Goal: Task Accomplishment & Management: Complete application form

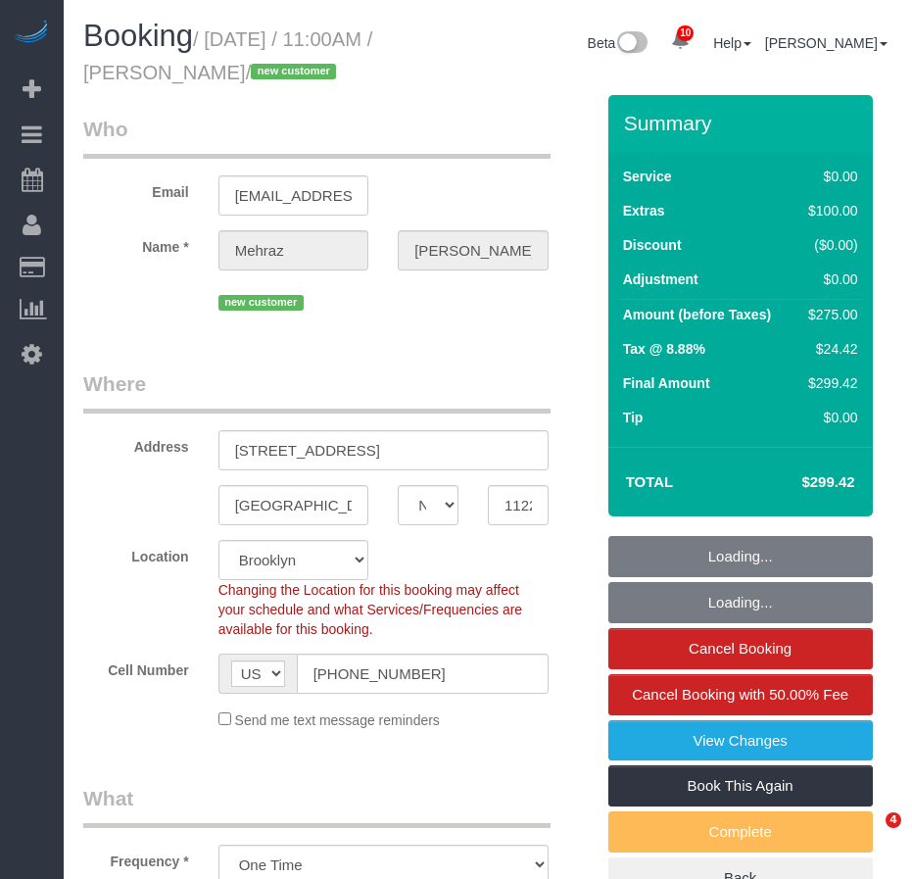
select select "NY"
select select "number:57"
select select "number:72"
select select "number:15"
select select "number:5"
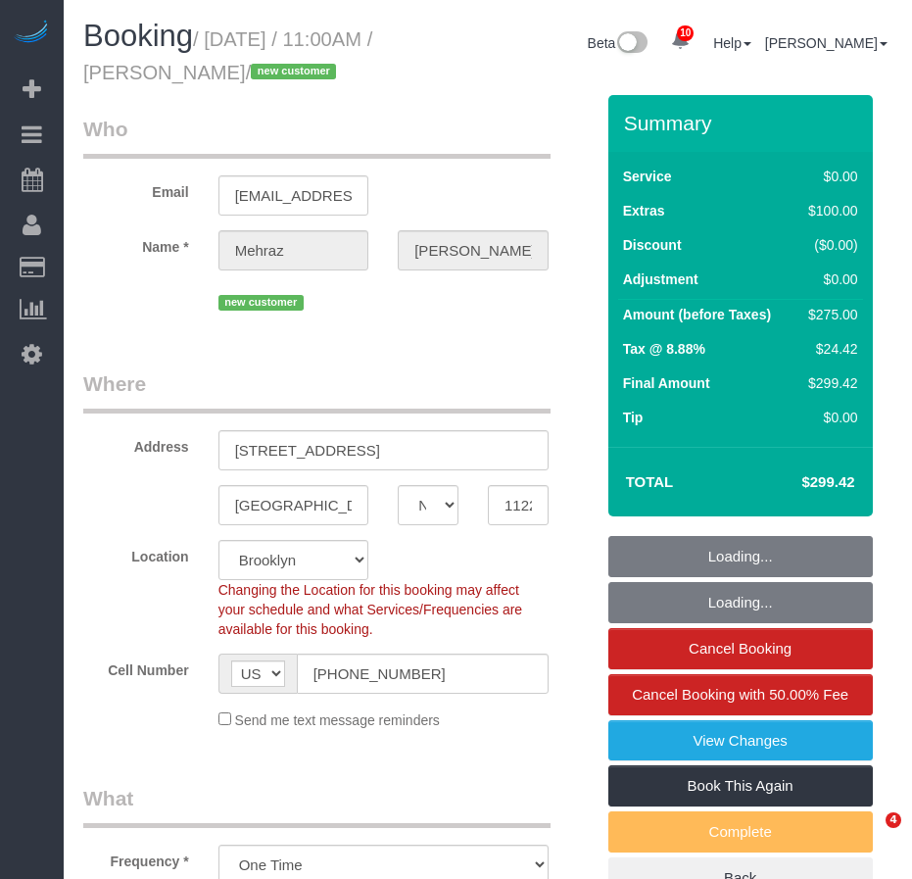
select select "2"
select select "spot1"
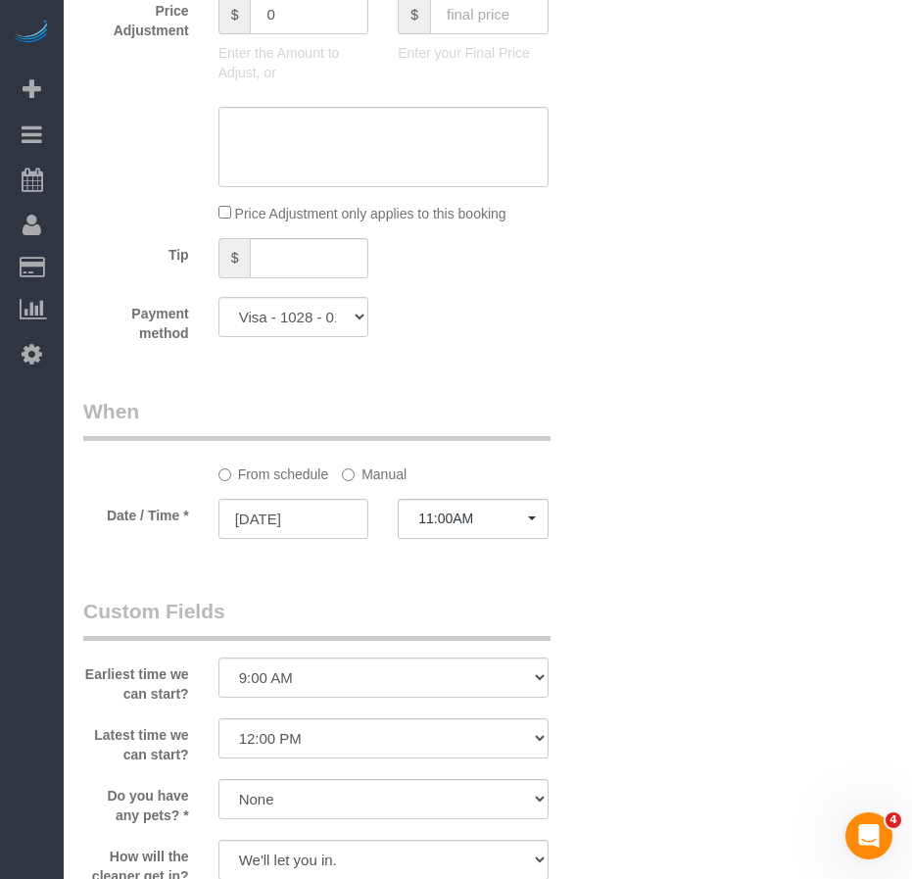
scroll to position [1666, 0]
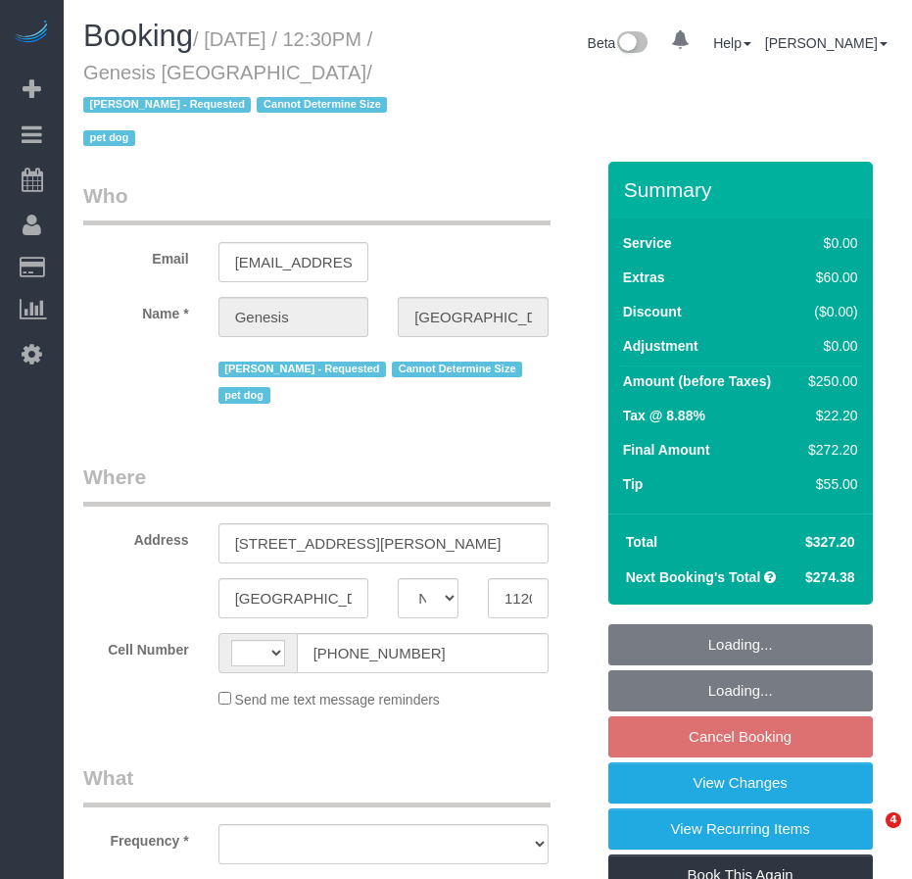
select select "NY"
select select "string:[GEOGRAPHIC_DATA]"
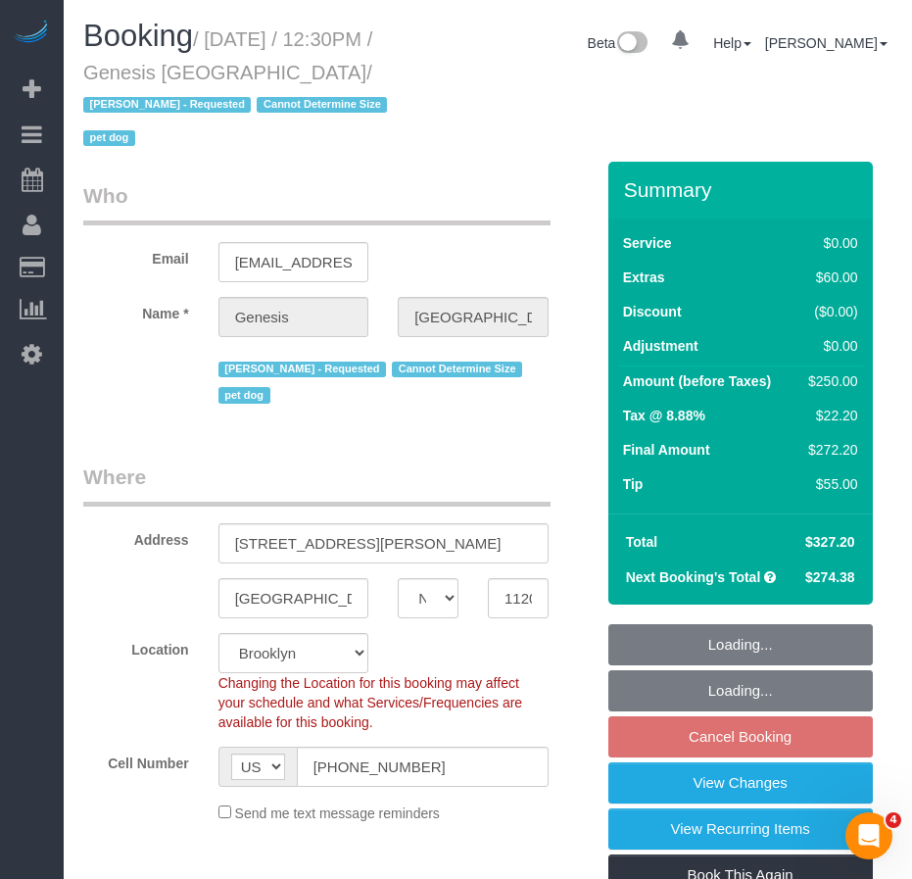
select select "object:762"
select select "number:89"
select select "number:90"
select select "number:13"
select select "number:5"
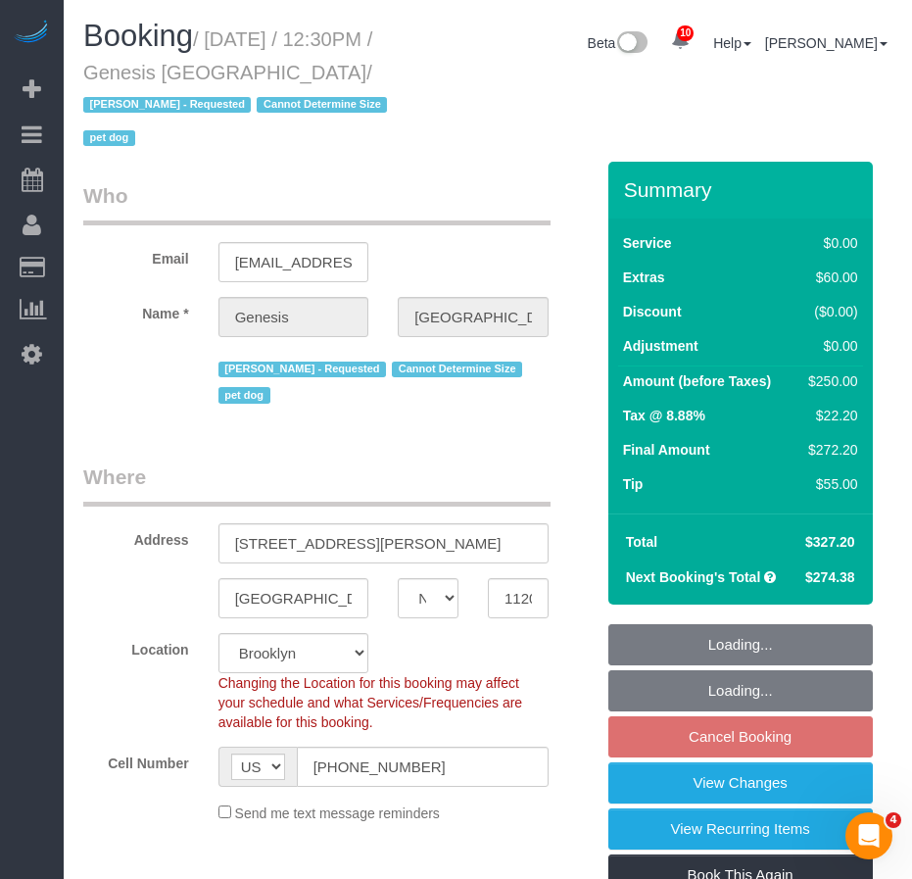
select select "string:stripe-pm_1RLyfh4VGloSiKo7aI2pAOi1"
select select "2"
select select "object:1380"
select select "2"
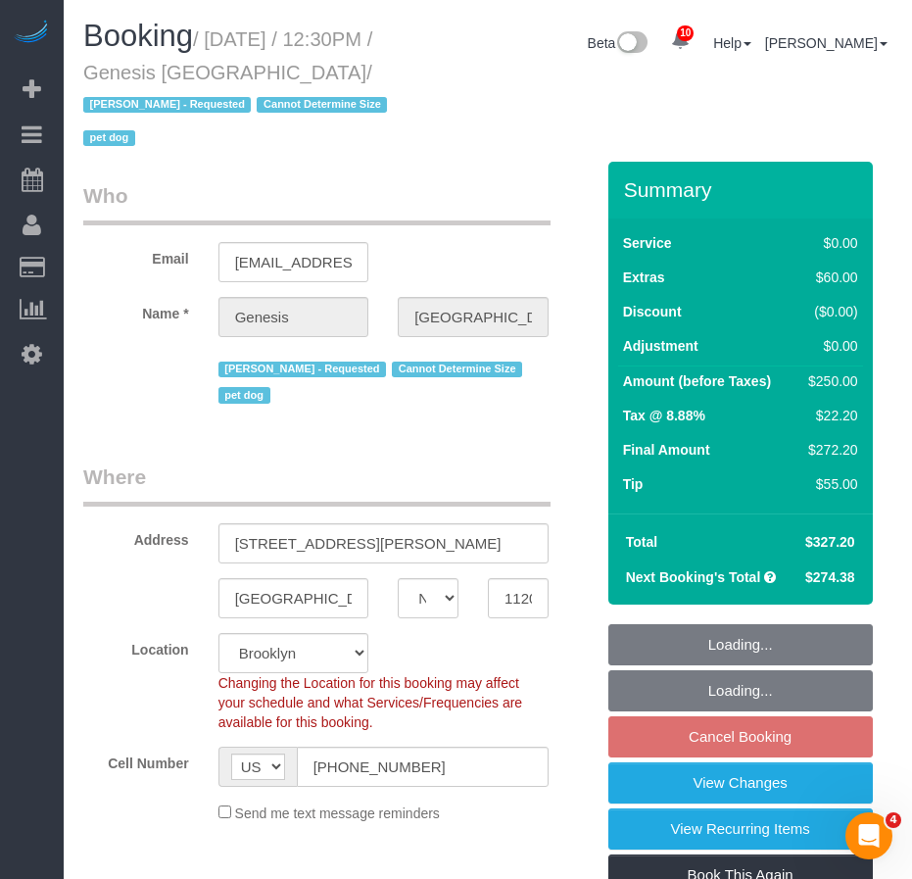
select select "2"
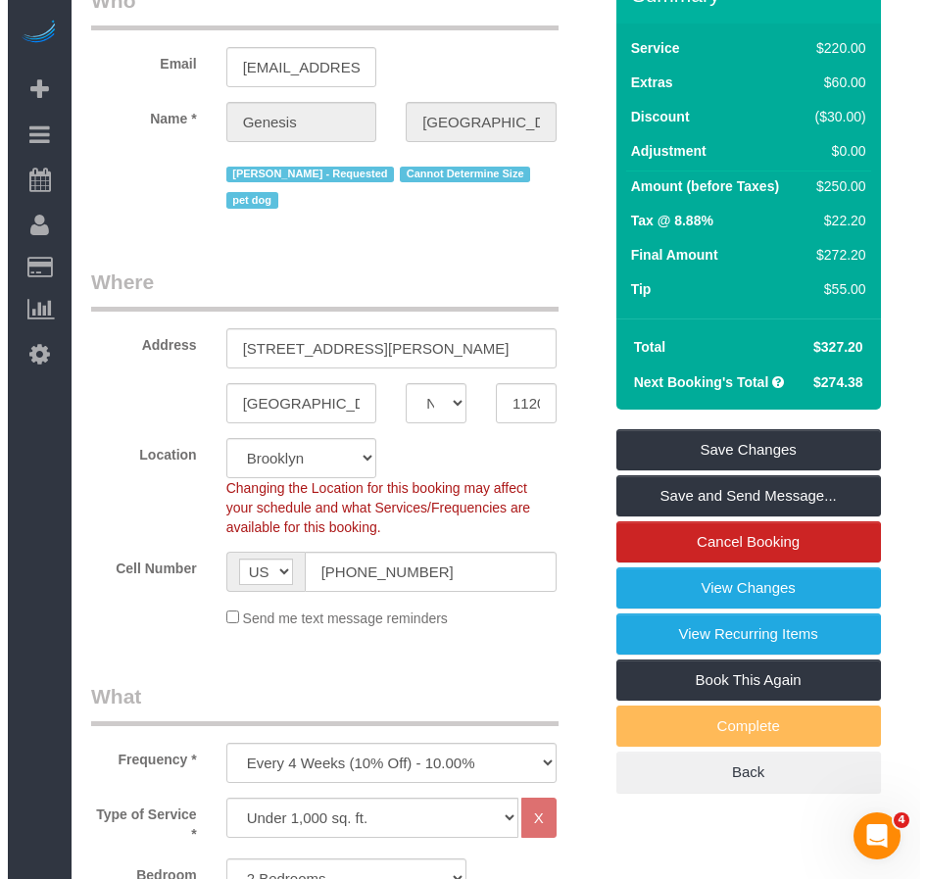
scroll to position [196, 0]
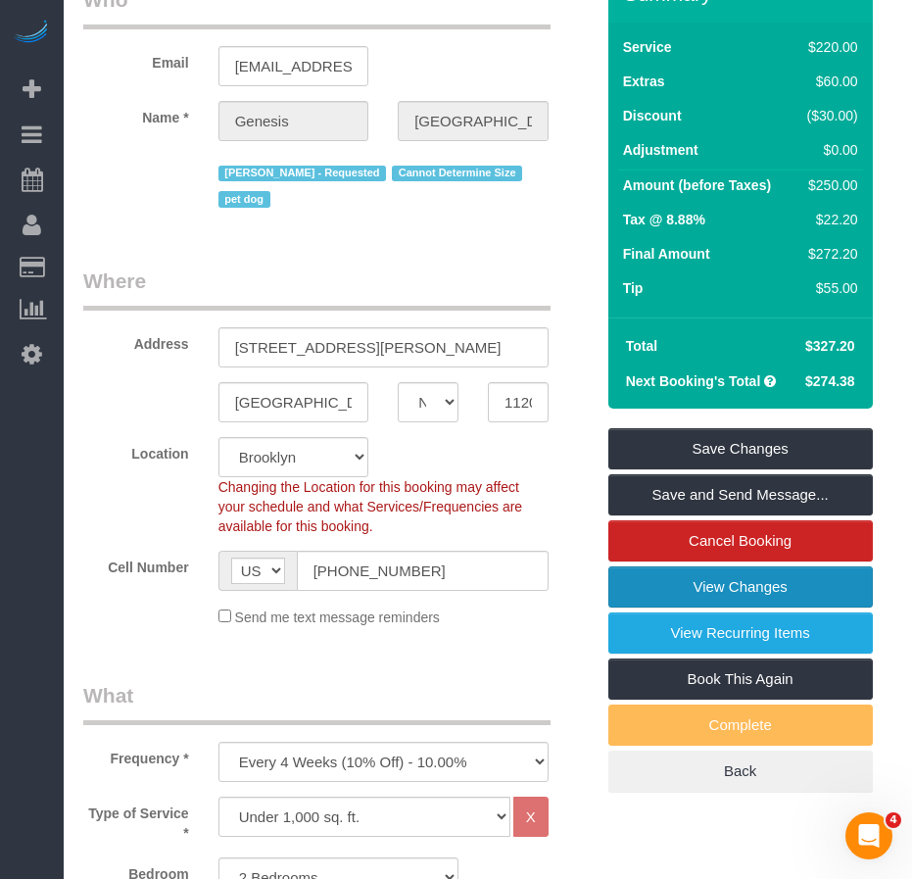
click at [719, 585] on link "View Changes" at bounding box center [740, 586] width 265 height 41
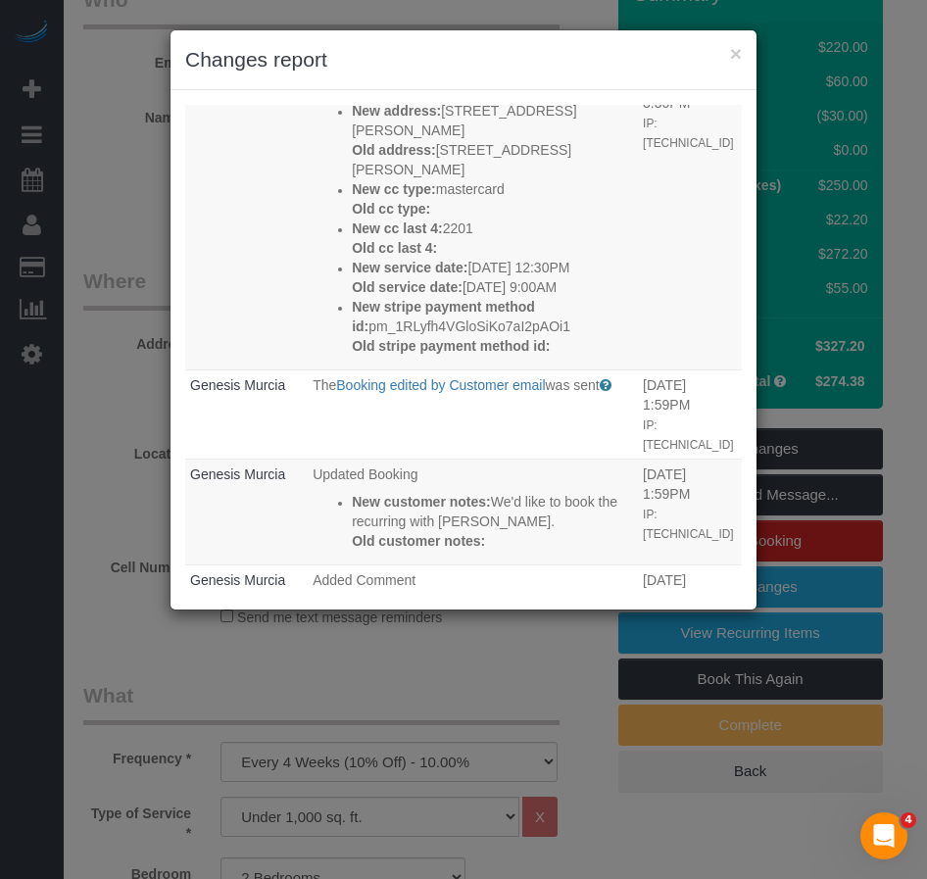
scroll to position [59, 0]
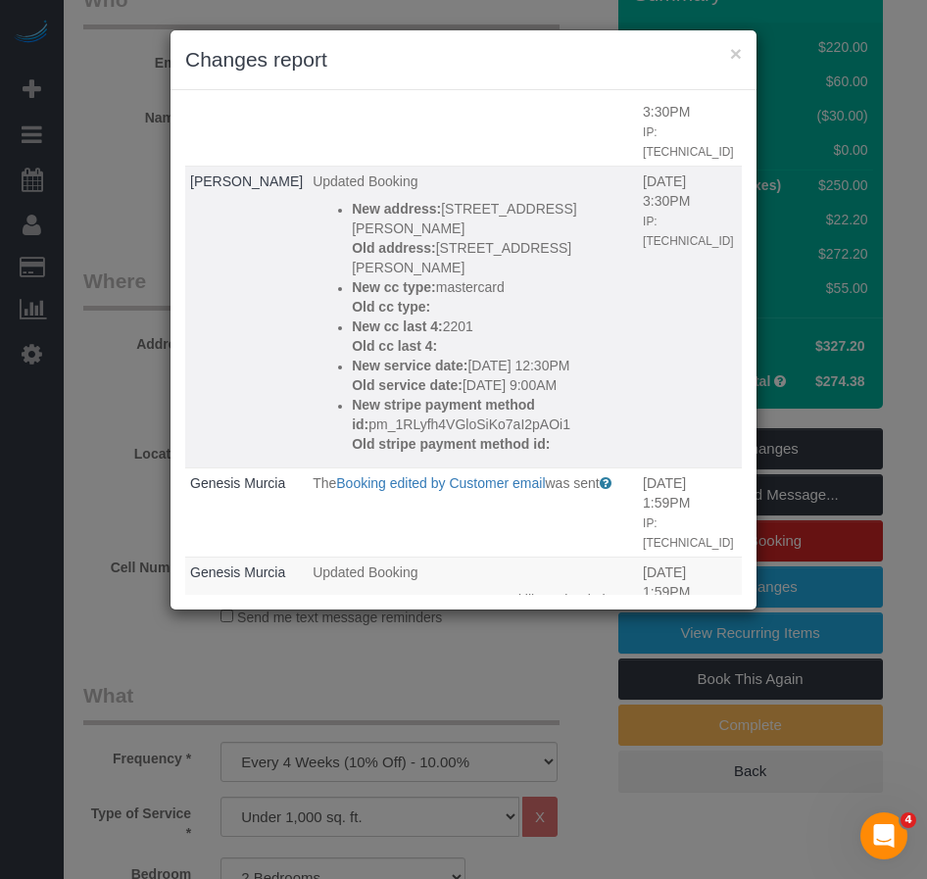
drag, startPoint x: 350, startPoint y: 409, endPoint x: 292, endPoint y: 353, distance: 80.4
click at [352, 356] on div "New service date: [DATE] 12:30PM Old service date: [DATE] 9:00AM" at bounding box center [492, 375] width 281 height 39
copy div "New service date: [DATE] 12:30PM Old service date: [DATE] 9:00AM"
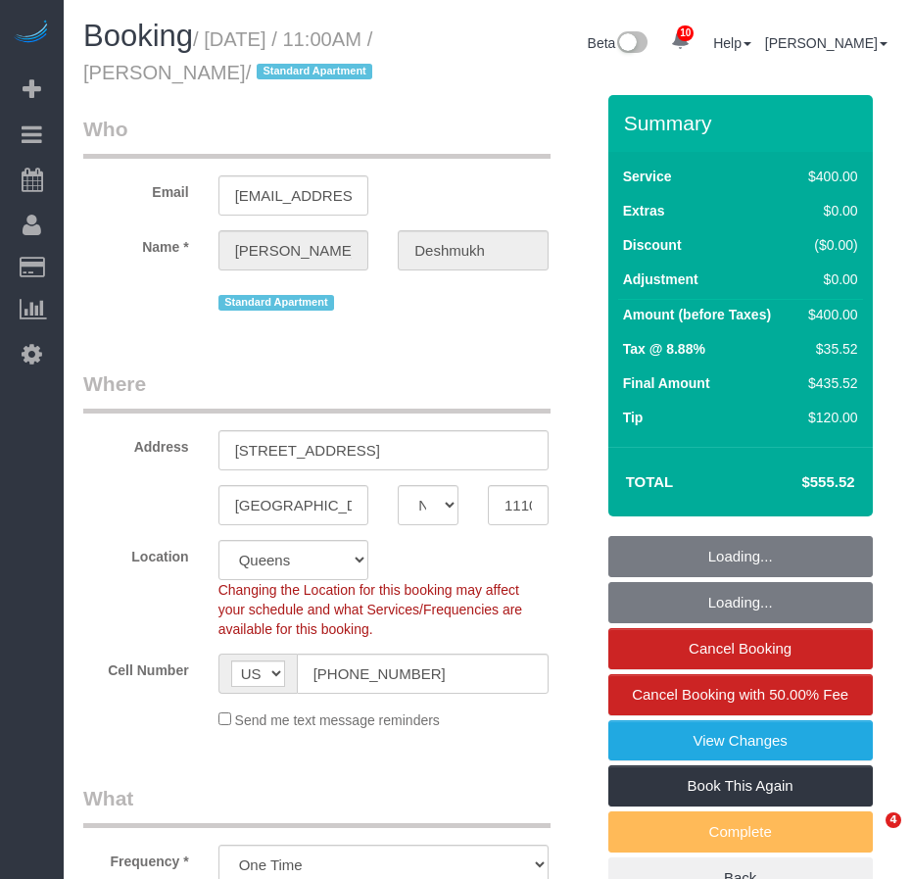
select select "NY"
select select "300"
select select "number:59"
select select "number:72"
select select "number:15"
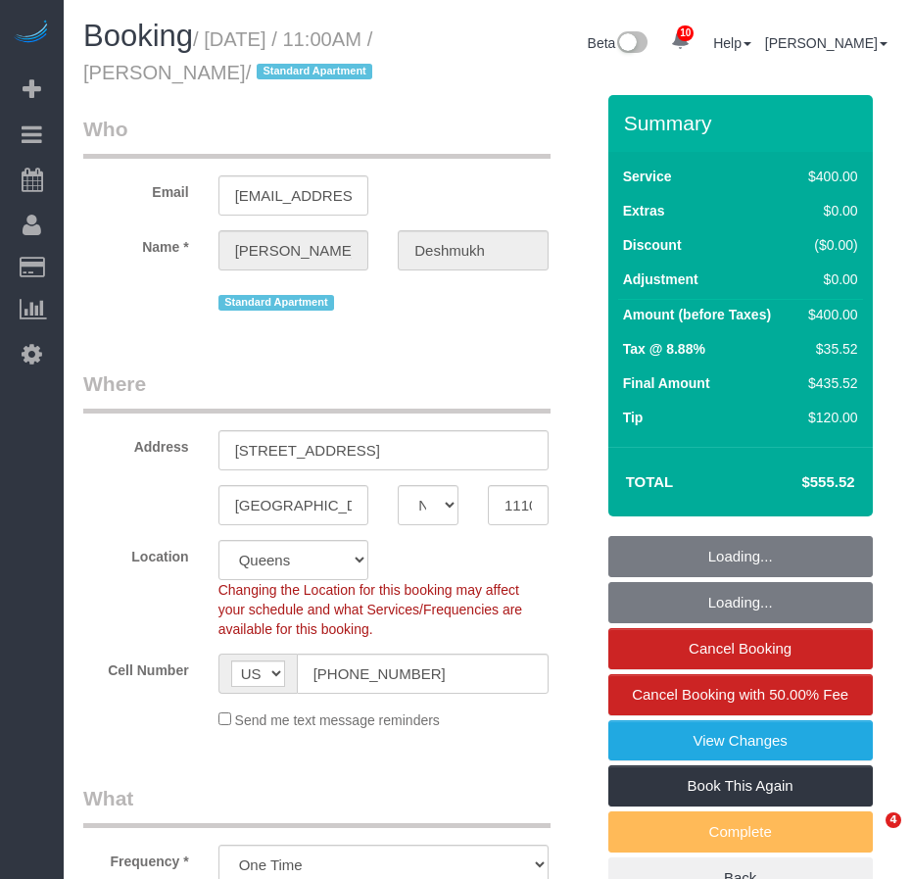
select select "number:6"
select select "spot1"
